Goal: Transaction & Acquisition: Download file/media

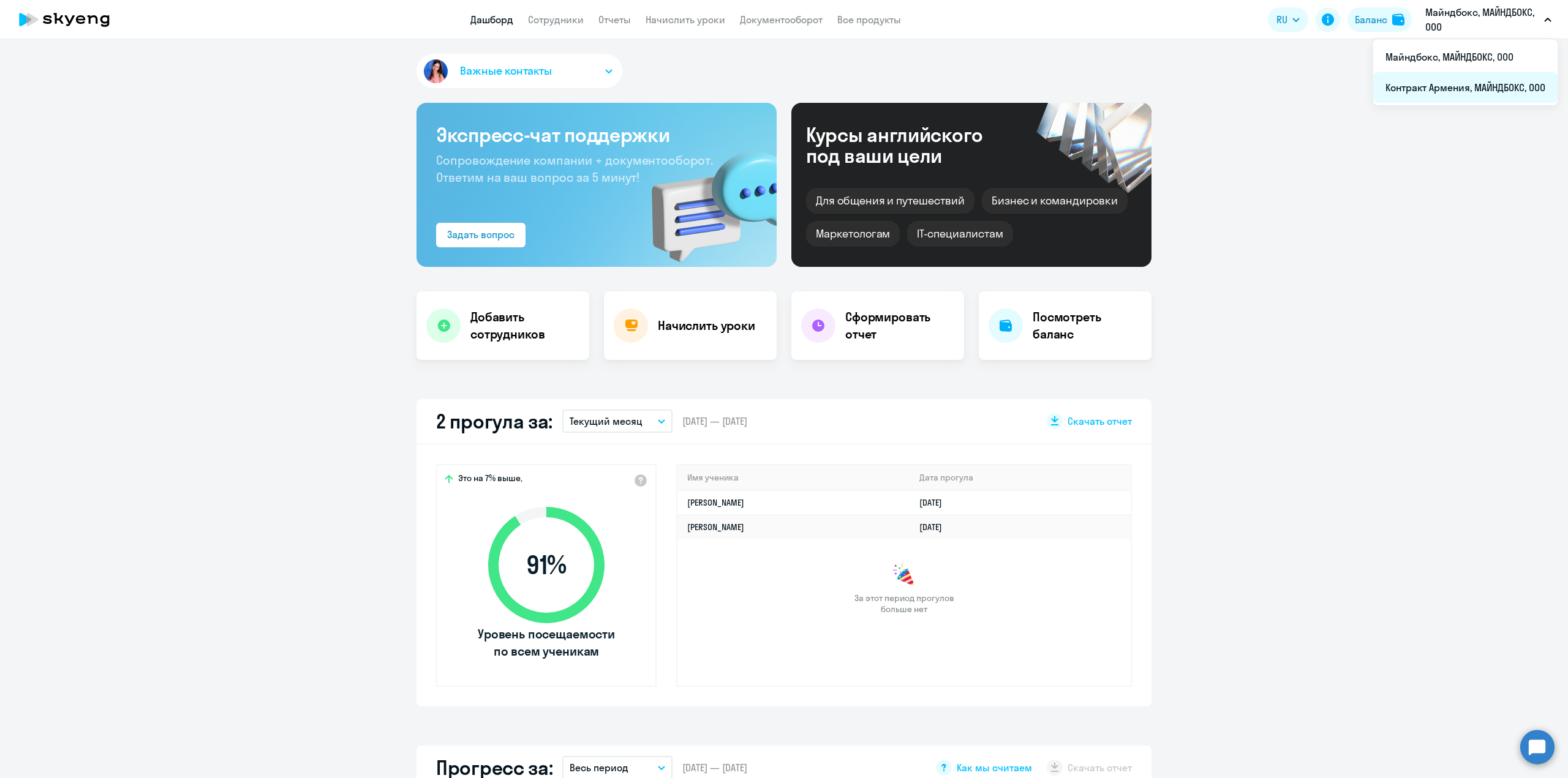
click at [1458, 83] on li "Контракт Армения, МАЙНДБОКС, ООО" at bounding box center [1465, 88] width 185 height 31
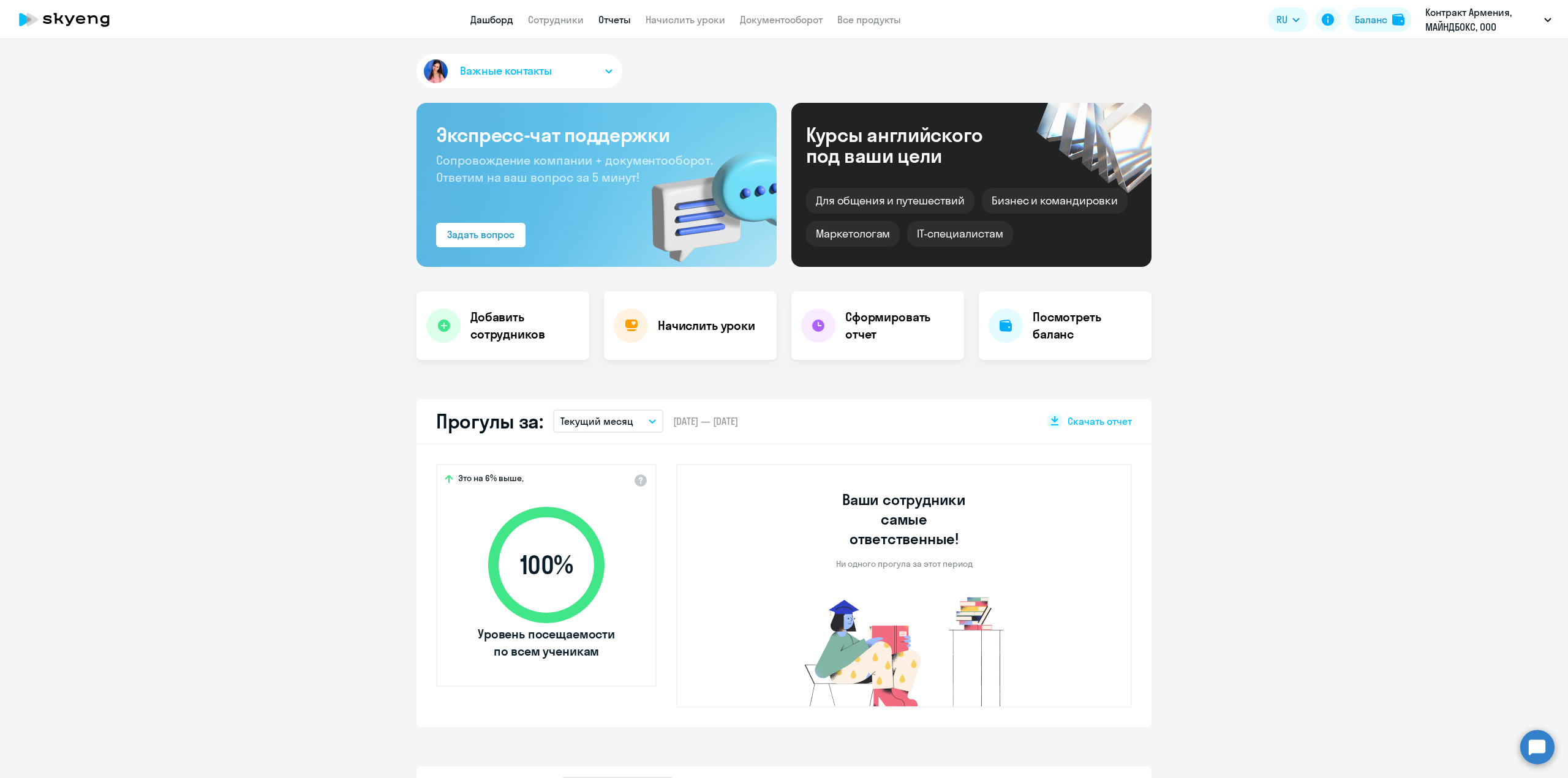
click at [612, 19] on link "Отчеты" at bounding box center [614, 19] width 32 height 12
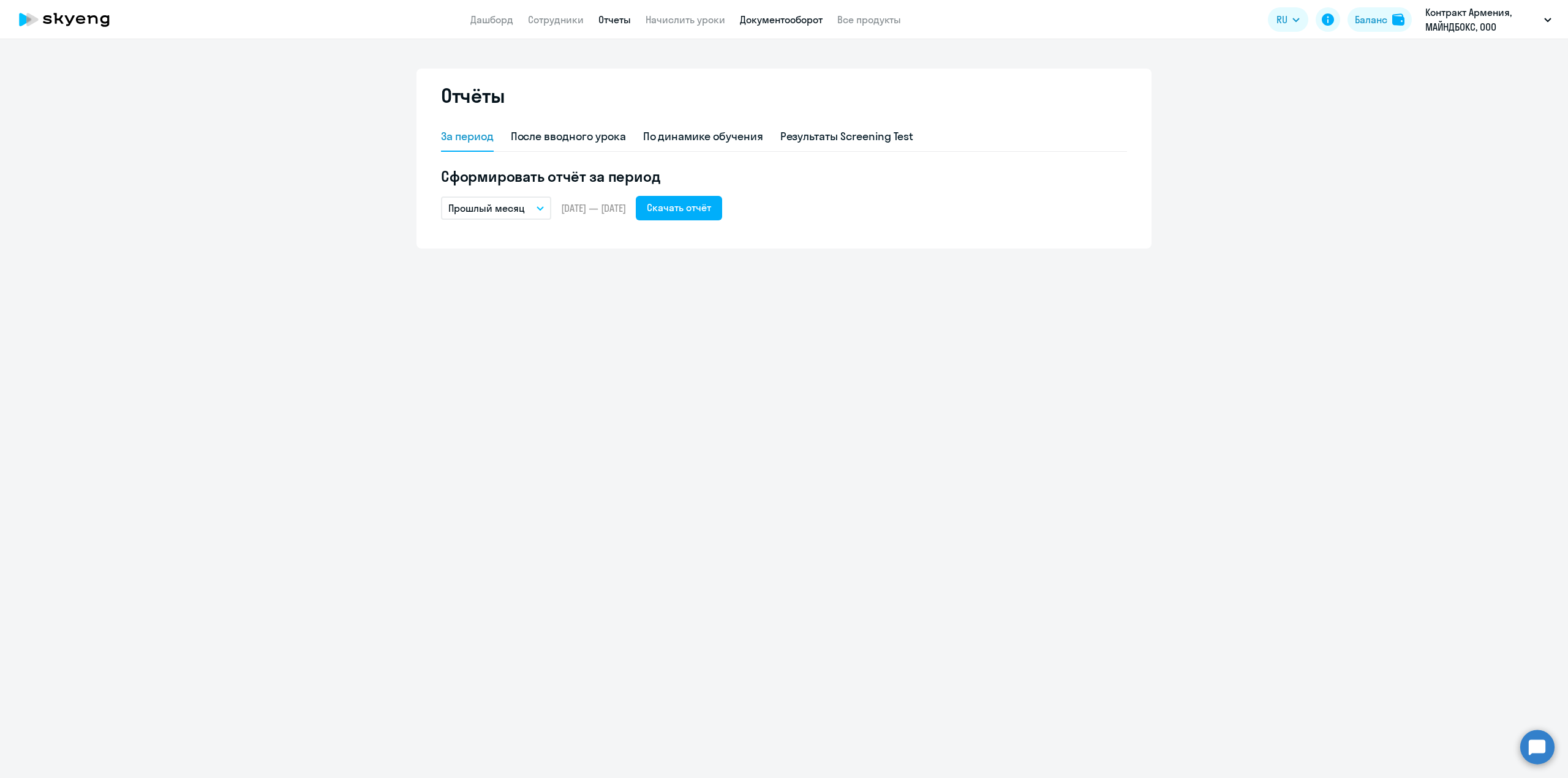
click at [790, 21] on link "Документооборот" at bounding box center [781, 19] width 82 height 12
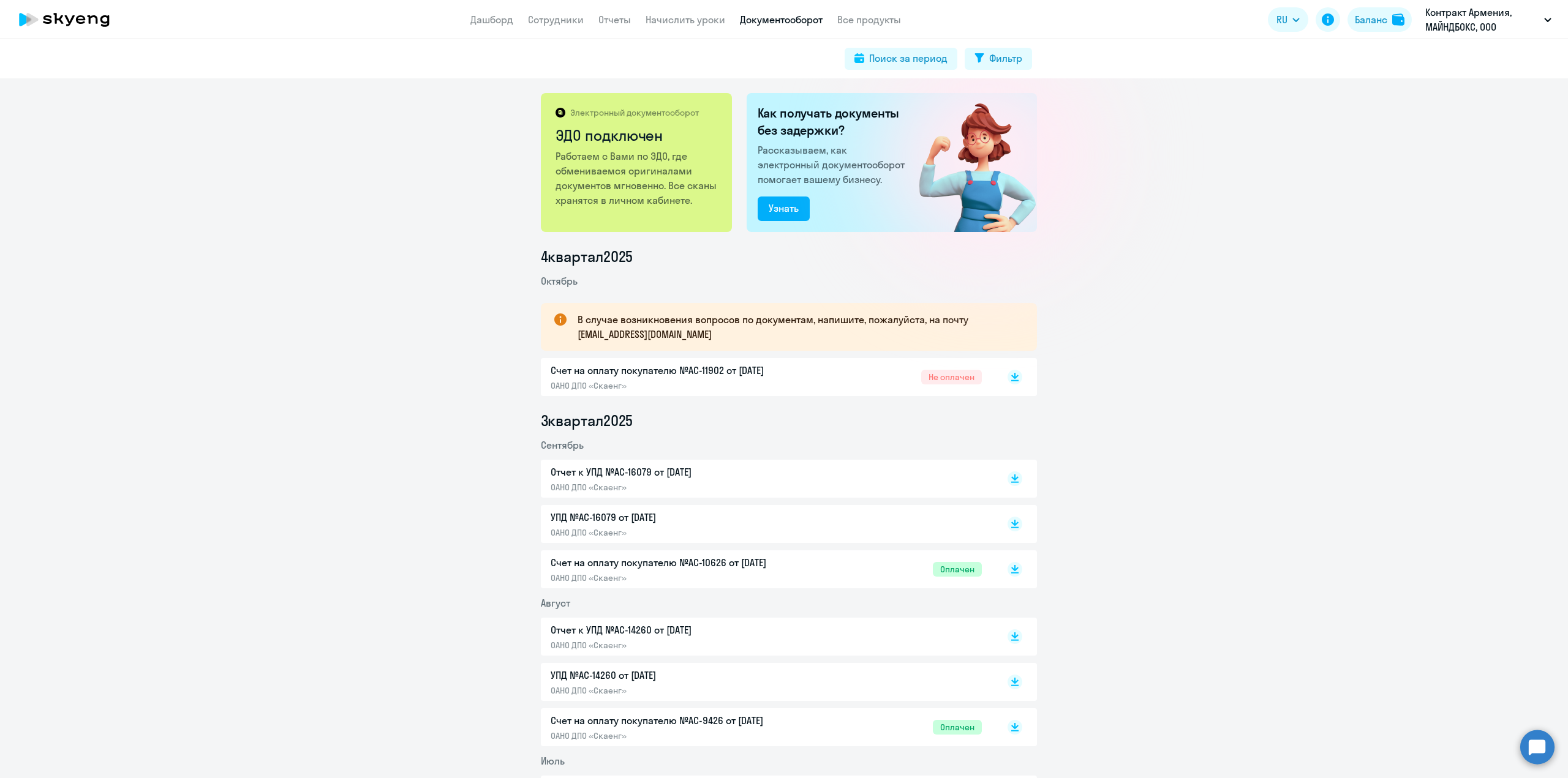
scroll to position [123, 0]
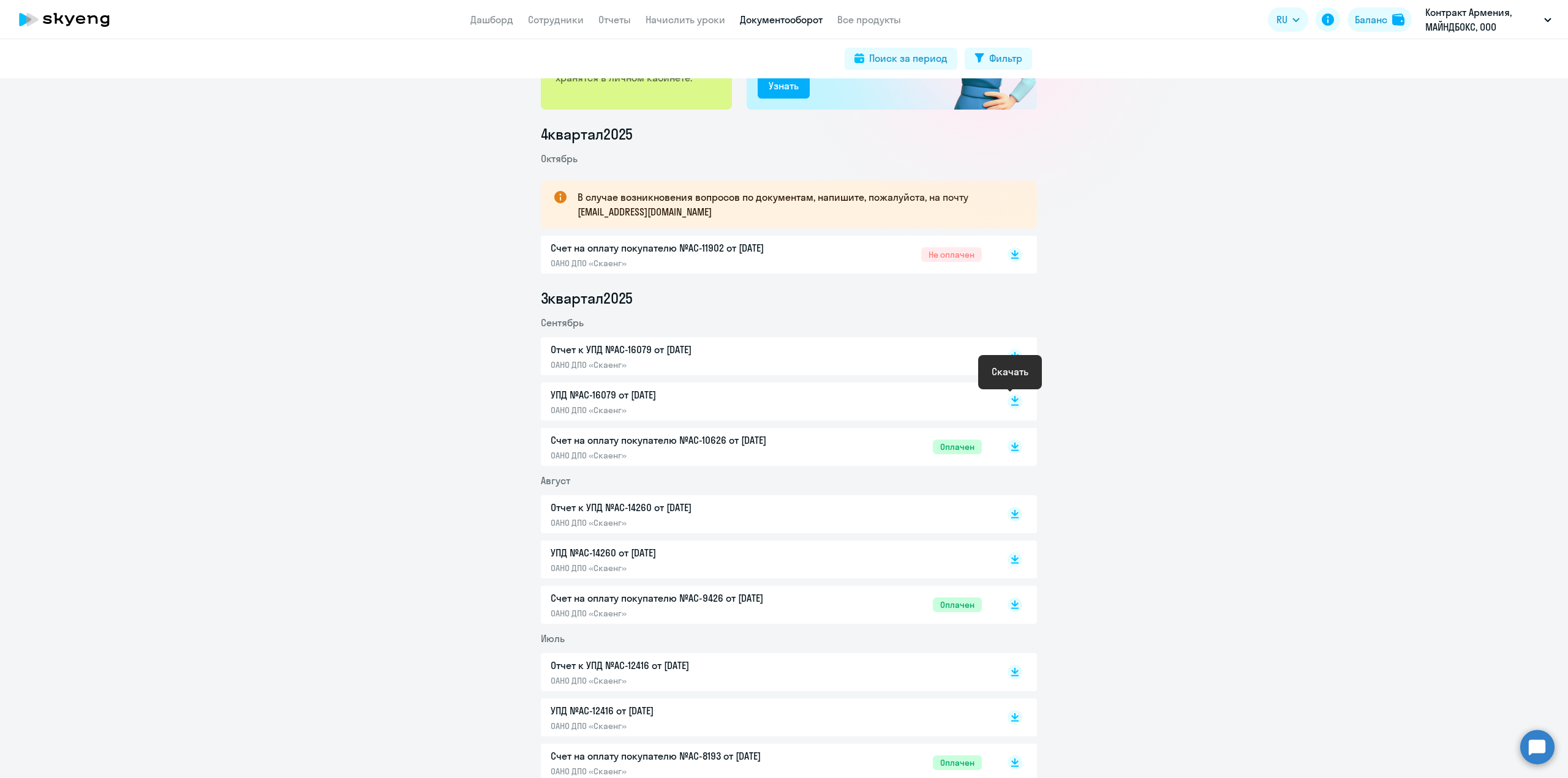
click at [1011, 405] on icon at bounding box center [1015, 404] width 7 height 1
click at [1011, 356] on icon at bounding box center [1015, 354] width 7 height 6
click at [1012, 255] on rect at bounding box center [1015, 255] width 15 height 15
click at [613, 354] on p "Отчет к УПД №AC-16079 от [DATE]" at bounding box center [679, 349] width 257 height 15
